Goal: Transaction & Acquisition: Purchase product/service

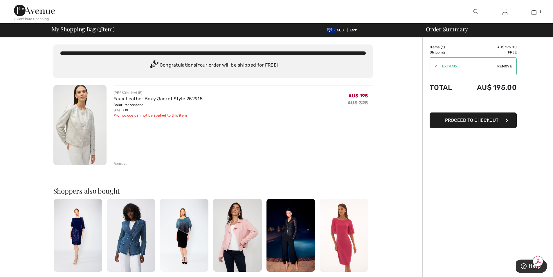
click at [458, 122] on span "Proceed to Checkout" at bounding box center [471, 120] width 53 height 6
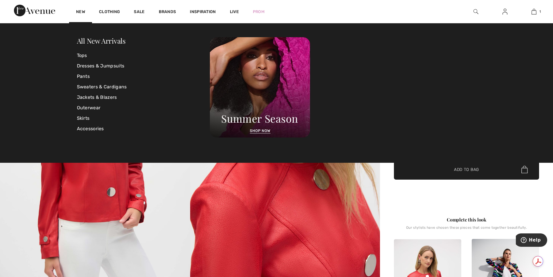
click at [41, 11] on img at bounding box center [34, 11] width 41 height 12
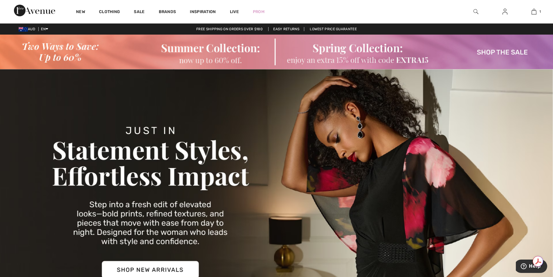
click at [421, 61] on img at bounding box center [276, 52] width 553 height 35
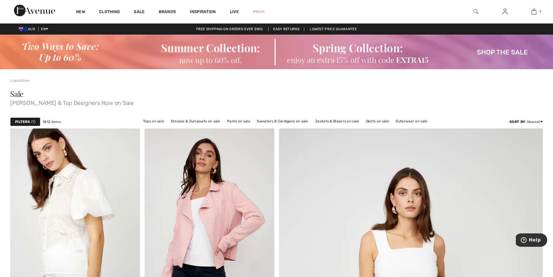
click at [24, 122] on strong "Filters" at bounding box center [22, 121] width 15 height 5
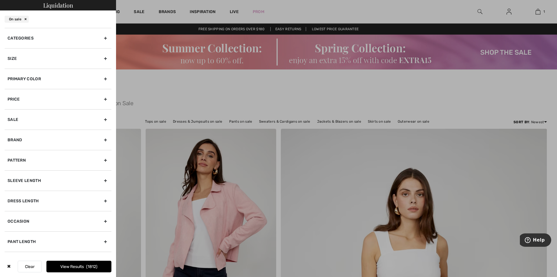
click at [14, 56] on div "Size" at bounding box center [58, 58] width 107 height 20
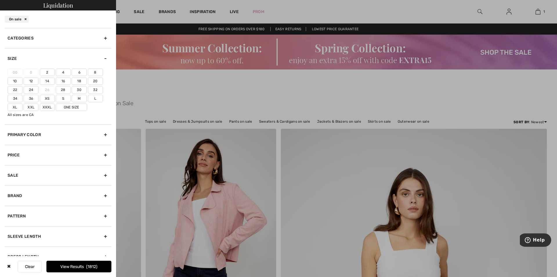
click at [96, 80] on label "20" at bounding box center [95, 81] width 15 height 8
click at [0, 0] on input"] "20" at bounding box center [0, 0] width 0 height 0
click at [17, 90] on label "22" at bounding box center [15, 90] width 15 height 8
click at [0, 0] on input"] "22" at bounding box center [0, 0] width 0 height 0
click at [32, 107] on label "Xxl" at bounding box center [31, 107] width 15 height 8
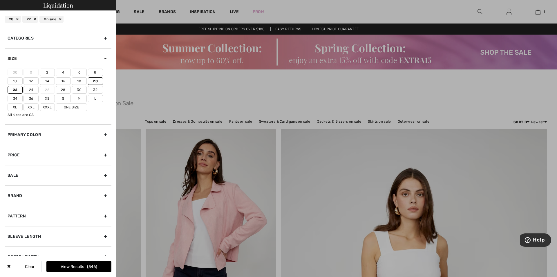
click at [0, 0] on input"] "Xxl" at bounding box center [0, 0] width 0 height 0
click at [75, 266] on button "View Results 638" at bounding box center [78, 266] width 65 height 12
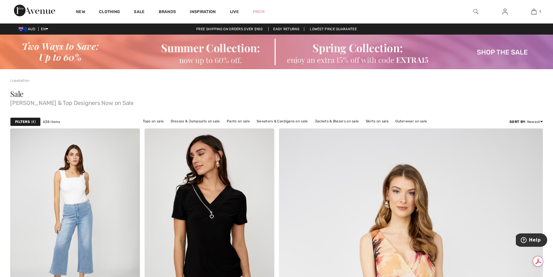
click at [25, 123] on strong "Filters" at bounding box center [22, 121] width 15 height 5
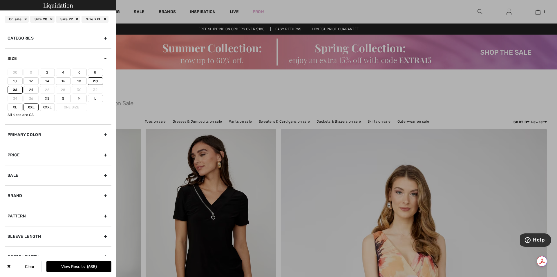
click at [180, 100] on div at bounding box center [278, 138] width 557 height 277
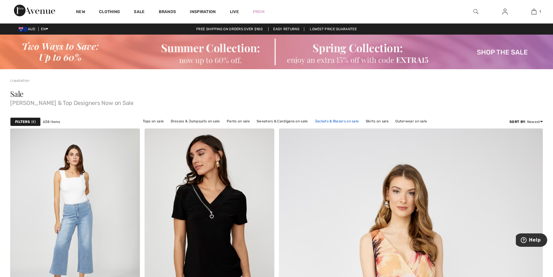
click at [340, 121] on link "Jackets & Blazers on sale" at bounding box center [337, 121] width 50 height 8
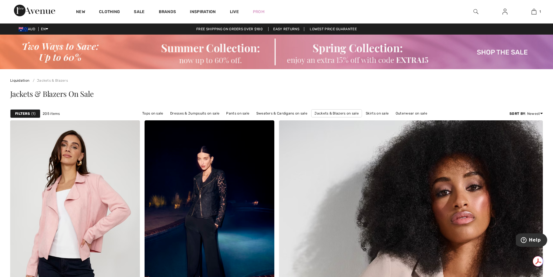
click at [352, 57] on img at bounding box center [276, 52] width 553 height 35
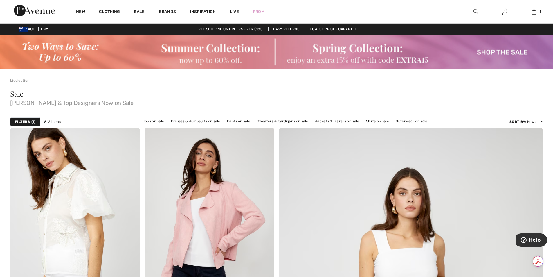
click at [494, 49] on img at bounding box center [276, 52] width 553 height 35
click at [473, 10] on img at bounding box center [475, 11] width 5 height 7
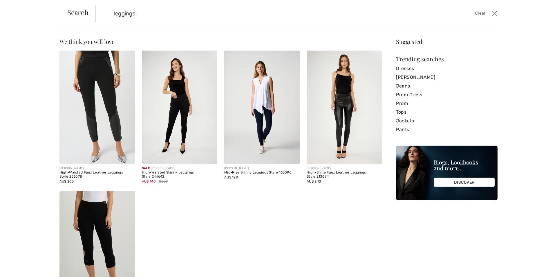
type input "leggings"
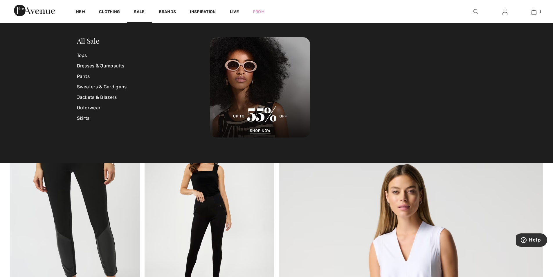
click at [475, 11] on img at bounding box center [475, 11] width 5 height 7
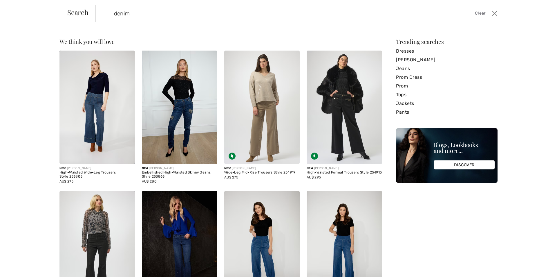
type input "denim"
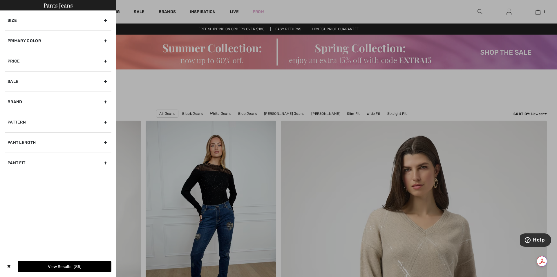
click at [15, 20] on div "Size" at bounding box center [58, 20] width 107 height 20
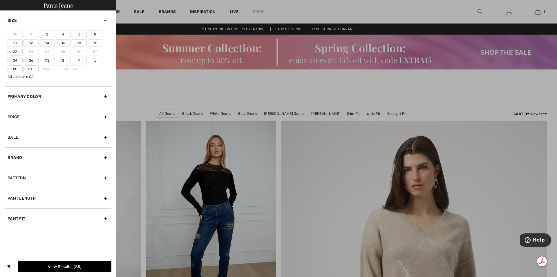
click at [16, 53] on label "22" at bounding box center [15, 52] width 15 height 8
click at [0, 0] on input"] "22" at bounding box center [0, 0] width 0 height 0
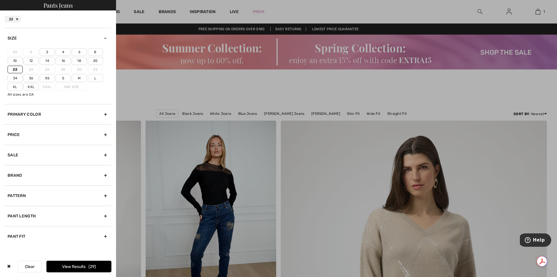
click at [29, 87] on label "Xxl" at bounding box center [31, 87] width 15 height 8
click at [0, 0] on input"] "Xxl" at bounding box center [0, 0] width 0 height 0
click at [94, 60] on label "20" at bounding box center [95, 61] width 15 height 8
click at [0, 0] on input"] "20" at bounding box center [0, 0] width 0 height 0
click at [74, 264] on button "View Results 53" at bounding box center [78, 266] width 65 height 12
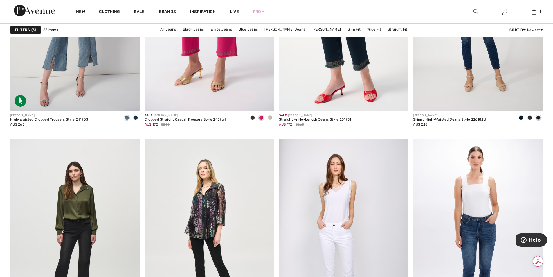
scroll to position [3238, 0]
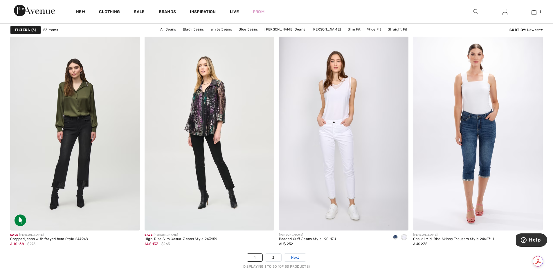
click at [290, 256] on link "Next" at bounding box center [295, 257] width 22 height 8
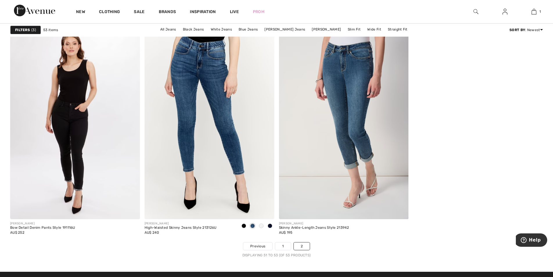
scroll to position [97, 0]
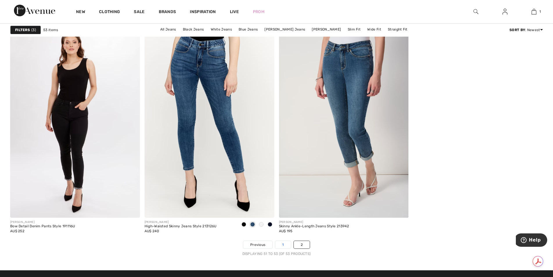
click at [281, 245] on link "1" at bounding box center [282, 245] width 15 height 8
